Goal: Task Accomplishment & Management: Manage account settings

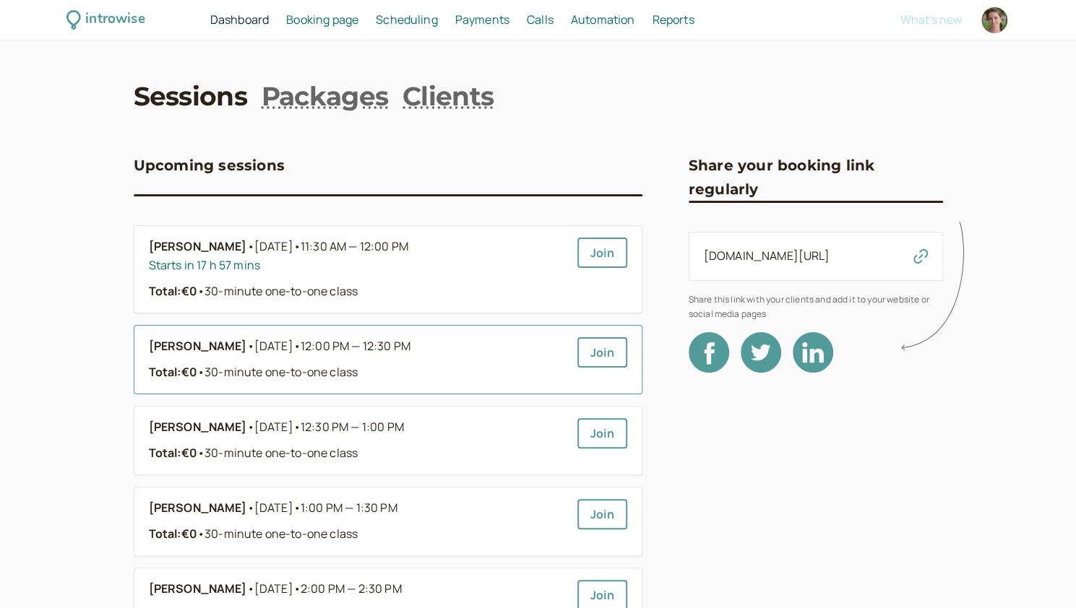
click at [399, 348] on span "12:00 PM — 12:30 PM" at bounding box center [356, 346] width 110 height 16
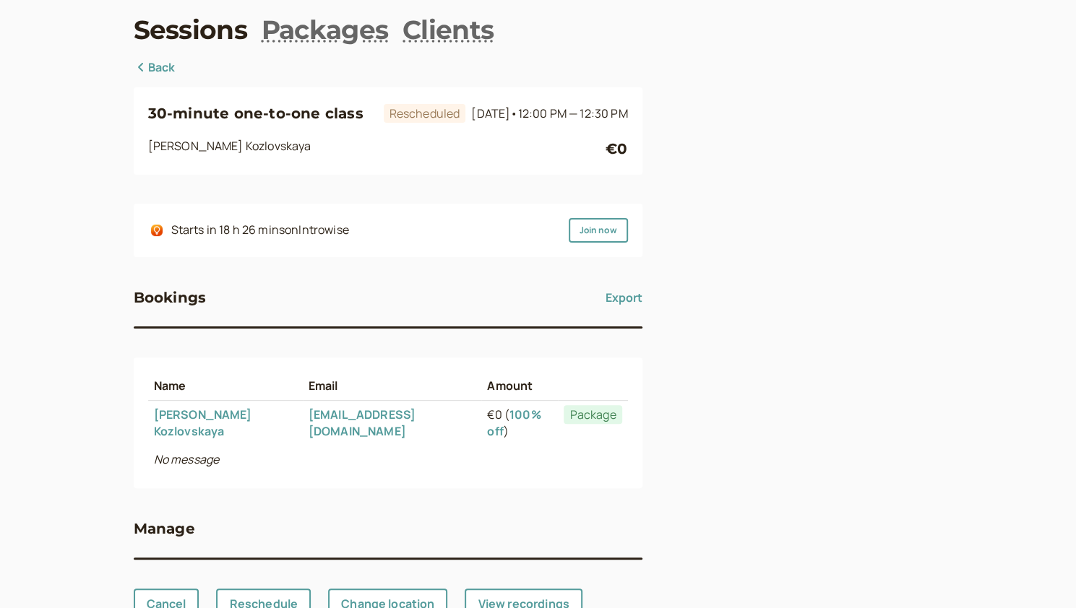
scroll to position [119, 0]
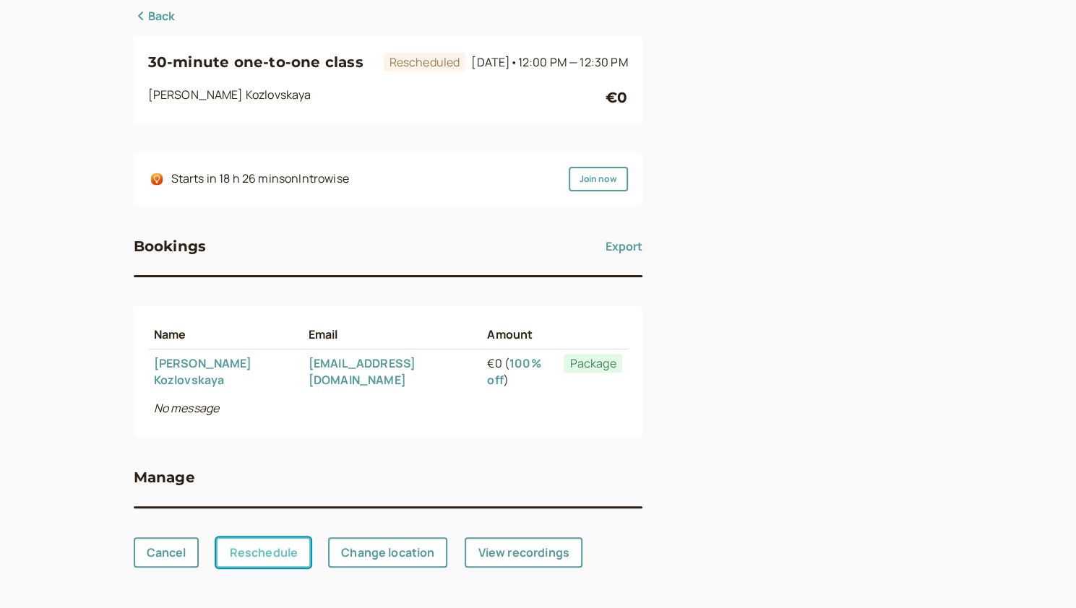
click at [244, 561] on link "Reschedule" at bounding box center [263, 552] width 95 height 30
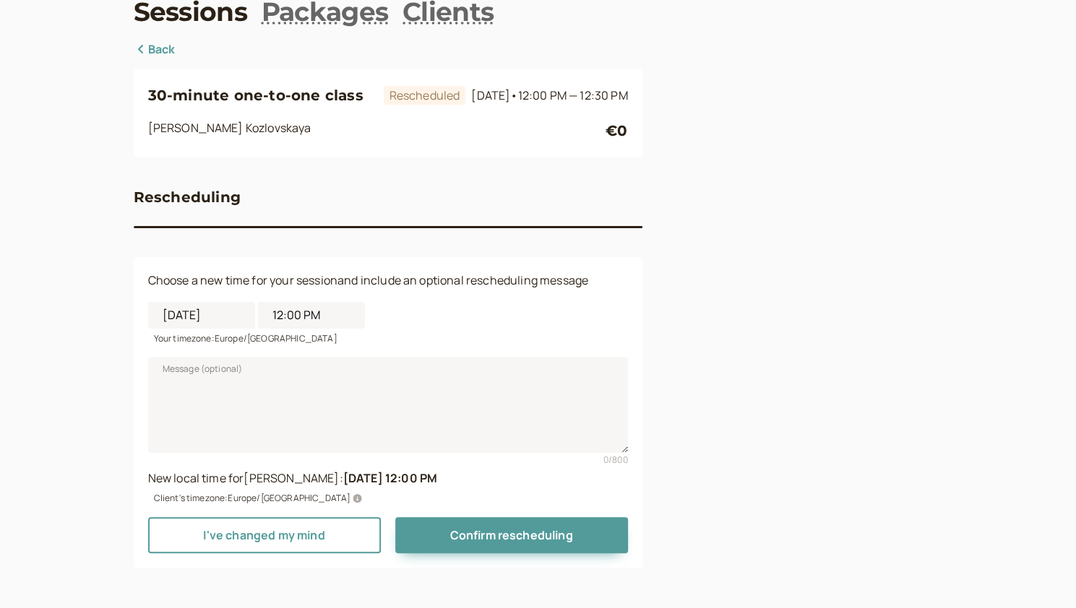
scroll to position [103, 0]
click at [285, 320] on input "12:00 PM" at bounding box center [311, 315] width 107 height 27
click at [294, 402] on li "11:00 AM" at bounding box center [310, 413] width 61 height 22
type input "11:00 AM"
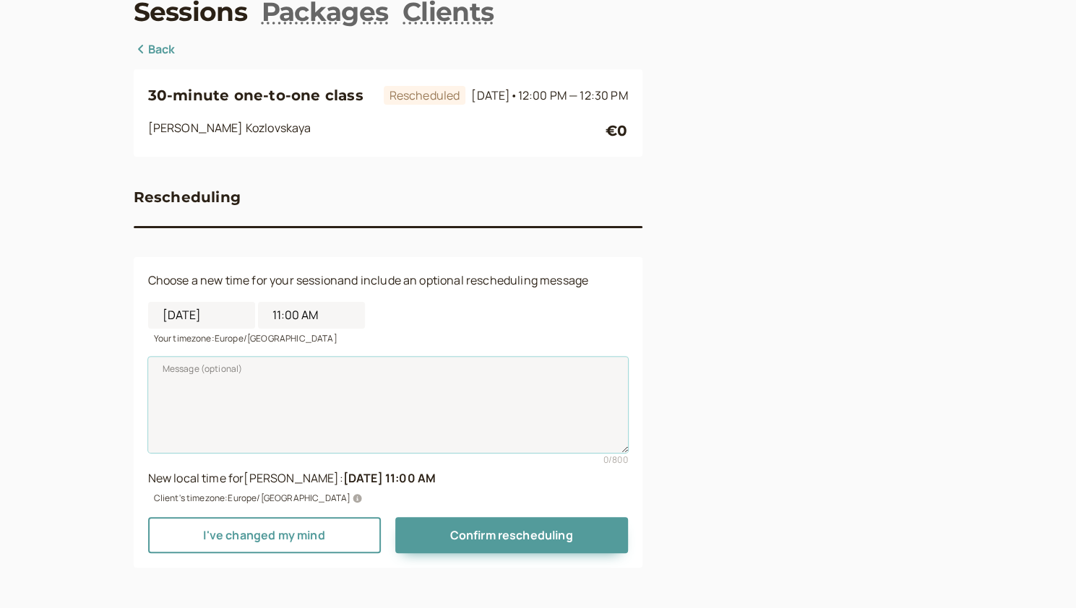
click at [294, 386] on textarea "Message (optional)" at bounding box center [388, 404] width 480 height 95
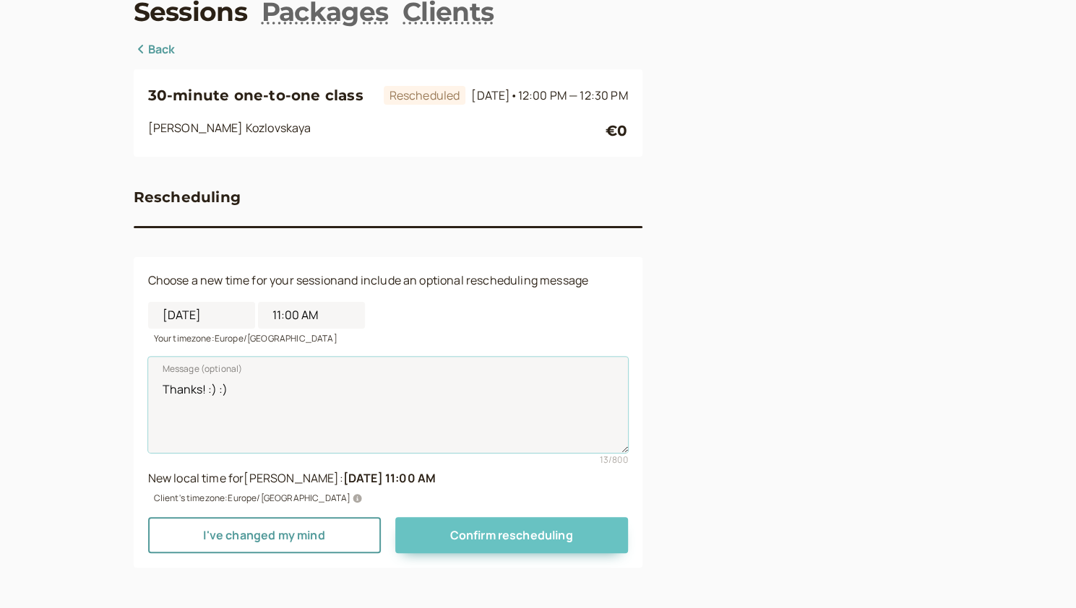
type textarea "Thanks! :) :)"
click at [511, 532] on span "Confirm rescheduling" at bounding box center [510, 535] width 123 height 16
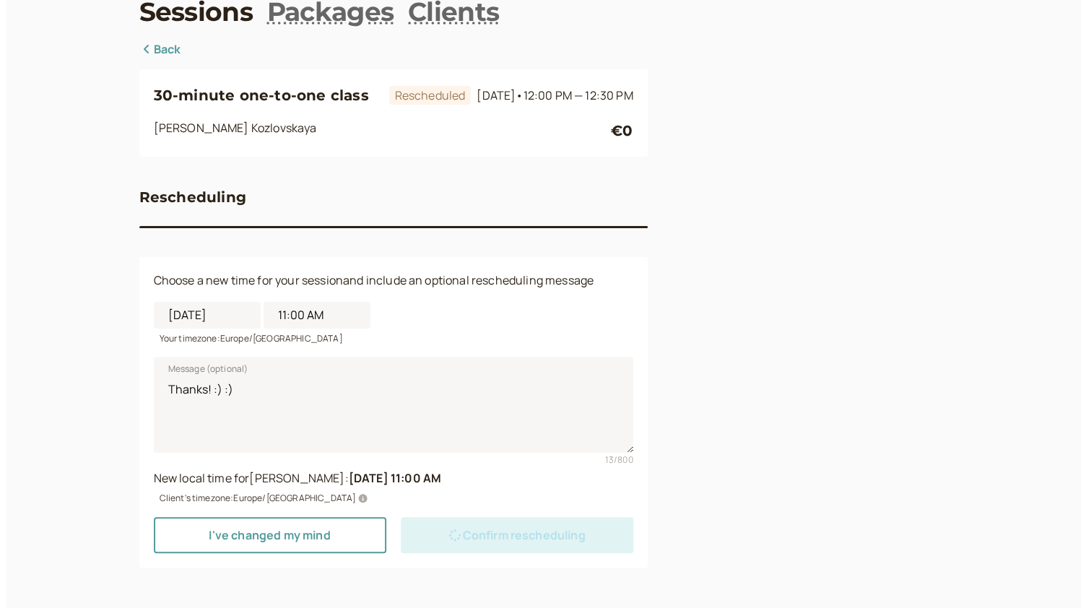
scroll to position [0, 0]
